Goal: Book appointment/travel/reservation

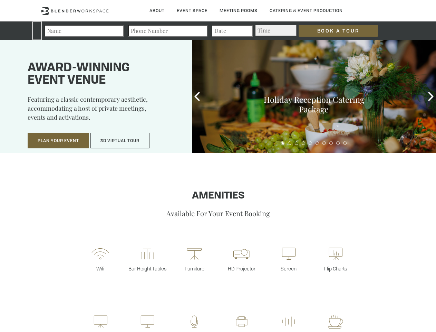
click at [333, 31] on input "Book a Tour" at bounding box center [338, 31] width 79 height 12
click at [58, 141] on button "Plan Your Event" at bounding box center [59, 141] width 62 height 16
click at [120, 141] on button "3D Virtual Tour" at bounding box center [120, 141] width 59 height 16
click at [197, 96] on icon at bounding box center [197, 96] width 9 height 9
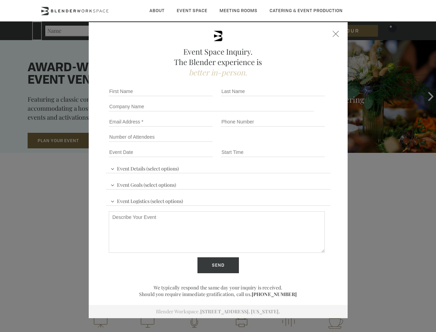
click at [431, 96] on div "Event Space Inquiry. The Blender experience is better in-person. Event Details …" at bounding box center [218, 166] width 436 height 332
click at [283, 143] on fieldset "Number of Attendees Budget Range" at bounding box center [218, 136] width 225 height 15
